Goal: Transaction & Acquisition: Purchase product/service

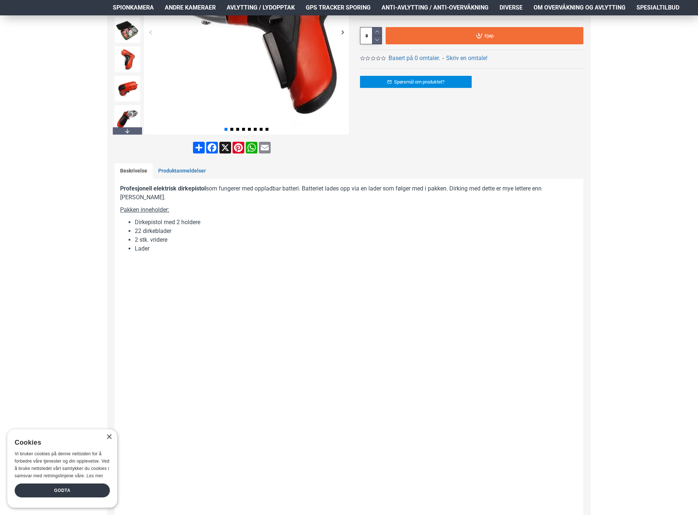
scroll to position [111, 0]
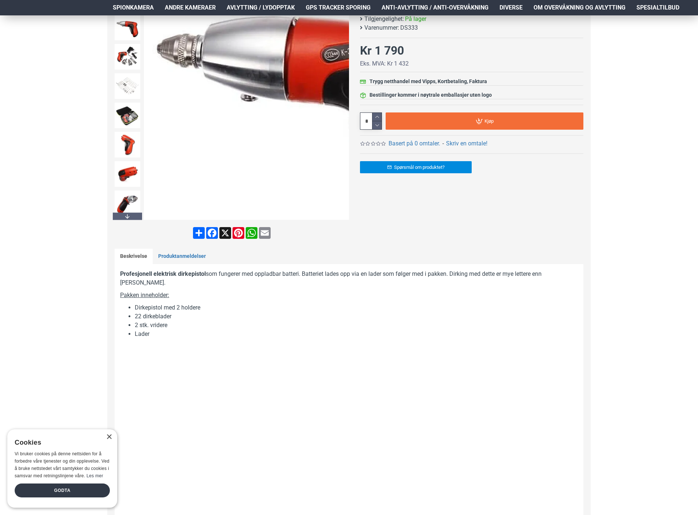
click at [152, 121] on div "Previous slide" at bounding box center [150, 117] width 13 height 13
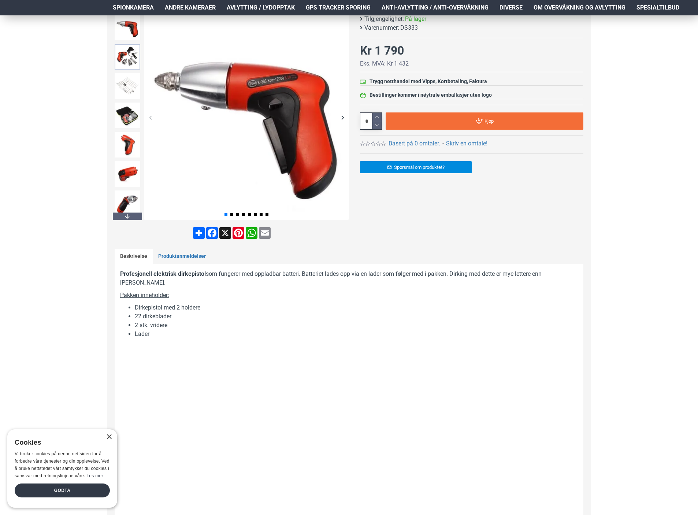
click at [125, 60] on img at bounding box center [128, 57] width 26 height 26
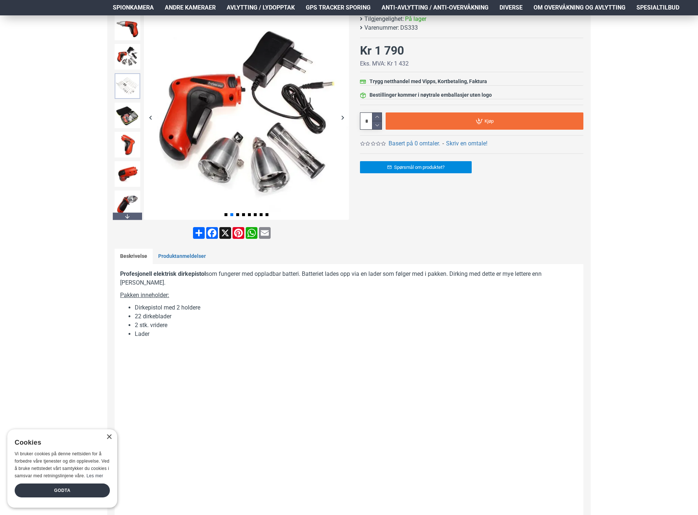
click at [125, 84] on img at bounding box center [128, 86] width 26 height 26
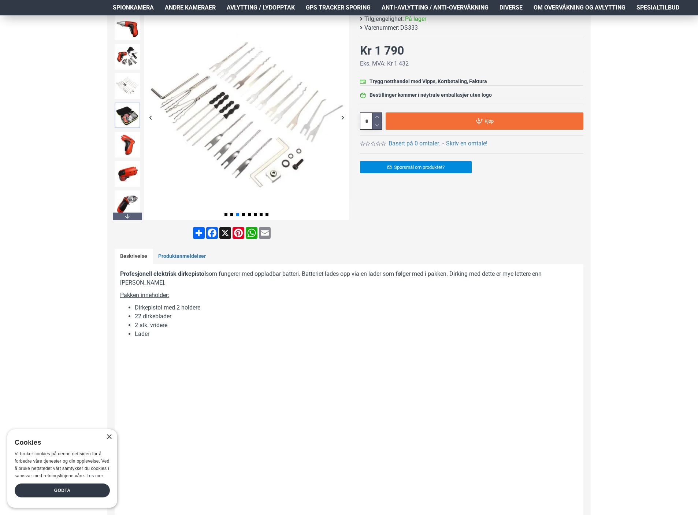
click at [131, 111] on img at bounding box center [128, 116] width 26 height 26
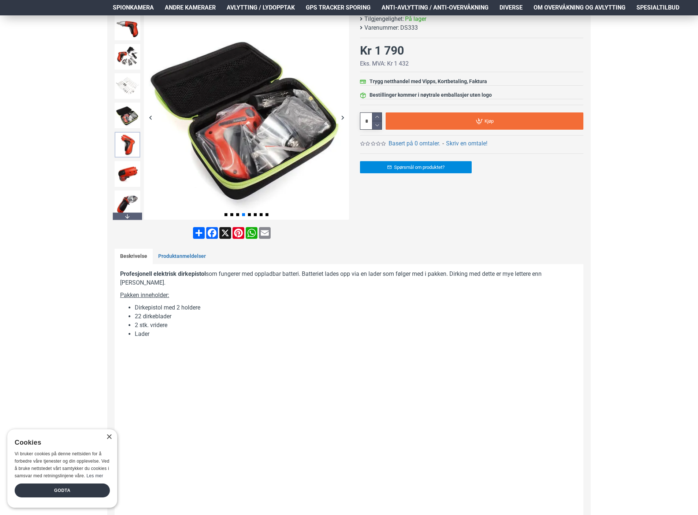
click at [130, 139] on img at bounding box center [128, 145] width 26 height 26
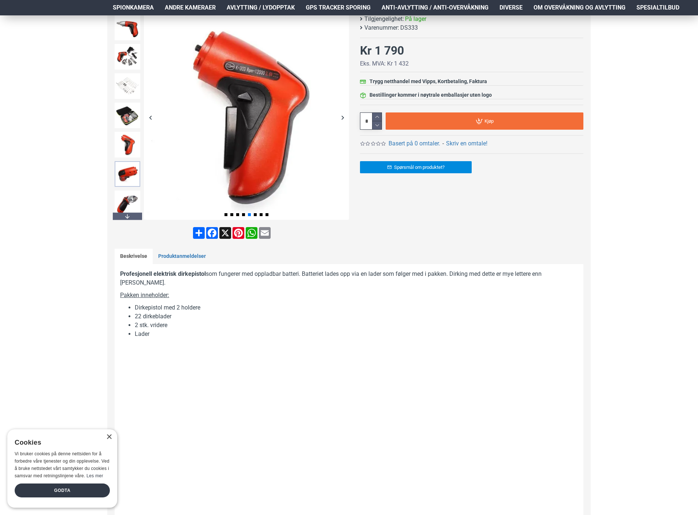
click at [130, 175] on img at bounding box center [128, 174] width 26 height 26
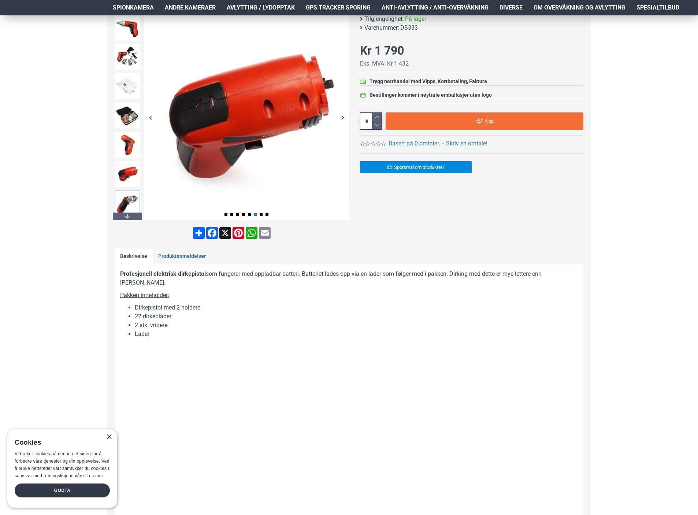
click at [133, 196] on img at bounding box center [128, 203] width 26 height 26
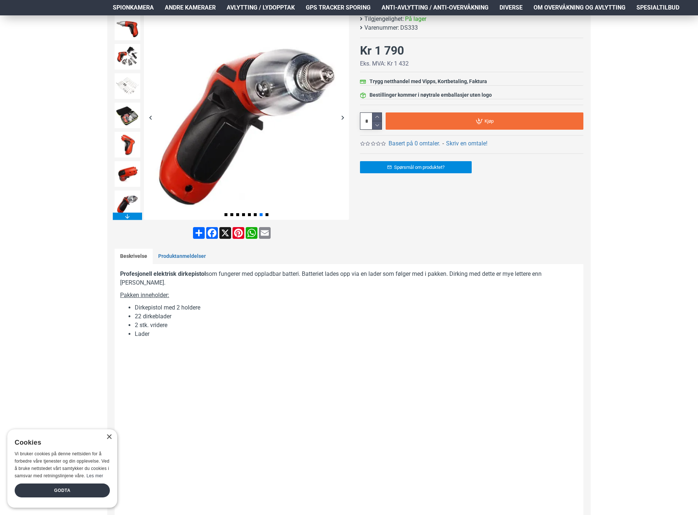
click at [130, 219] on div "Next slide" at bounding box center [127, 215] width 29 height 7
click at [128, 208] on img at bounding box center [128, 205] width 26 height 26
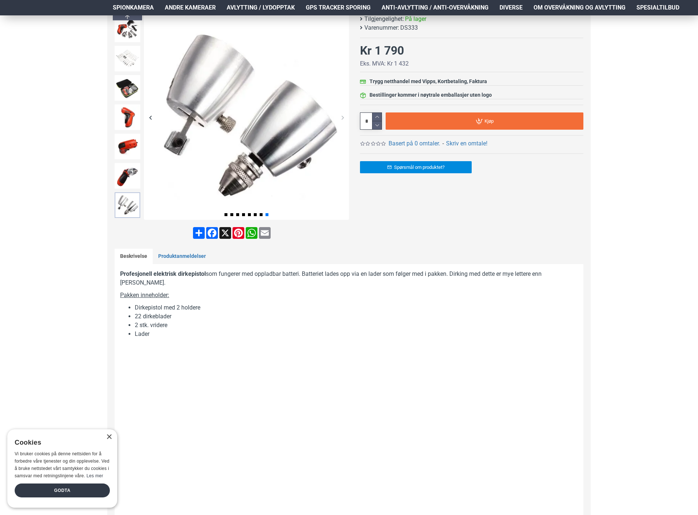
click at [129, 208] on img at bounding box center [128, 205] width 26 height 26
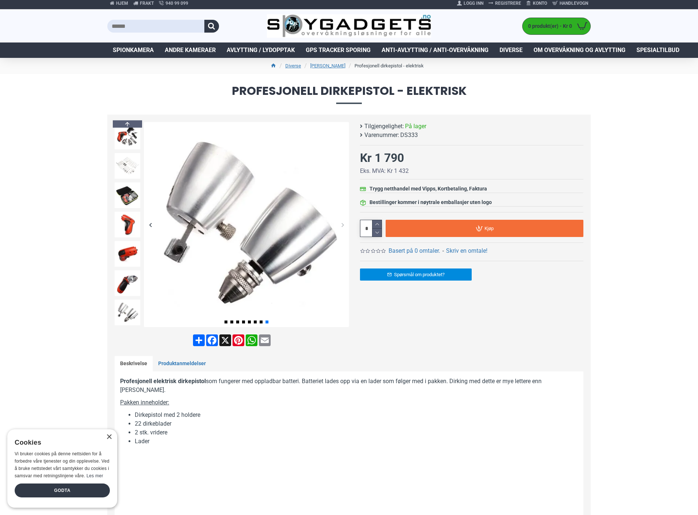
scroll to position [0, 0]
